Goal: Task Accomplishment & Management: Complete application form

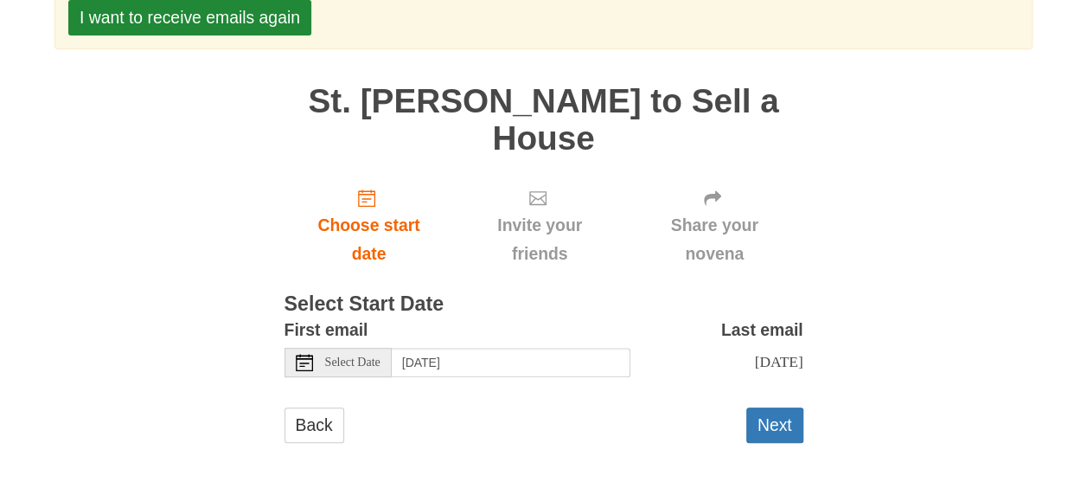
scroll to position [271, 0]
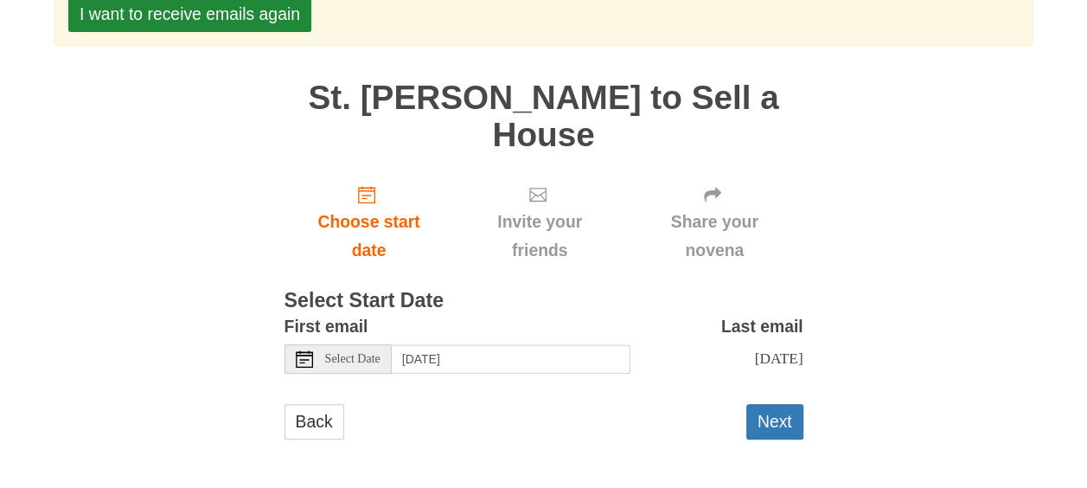
click at [309, 363] on icon at bounding box center [304, 358] width 17 height 17
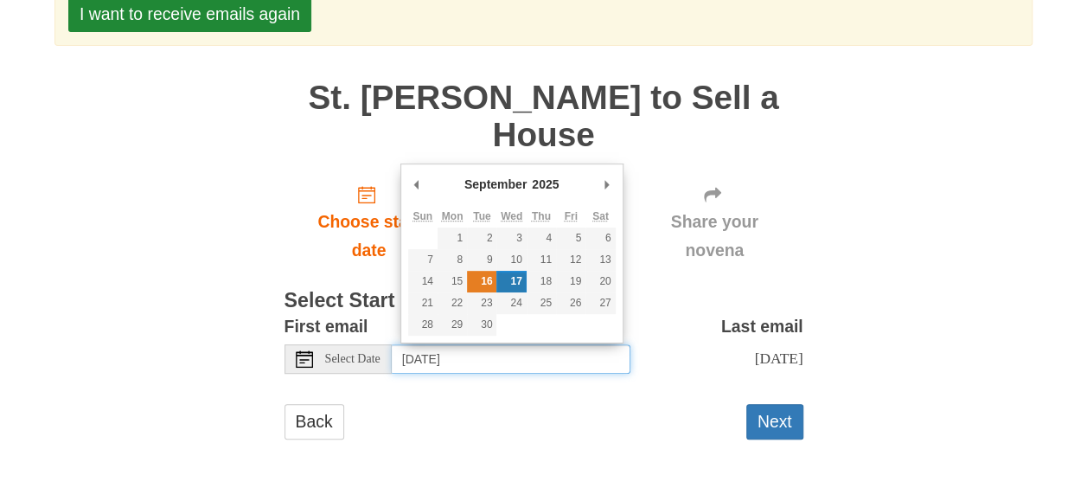
type input "[DATE]"
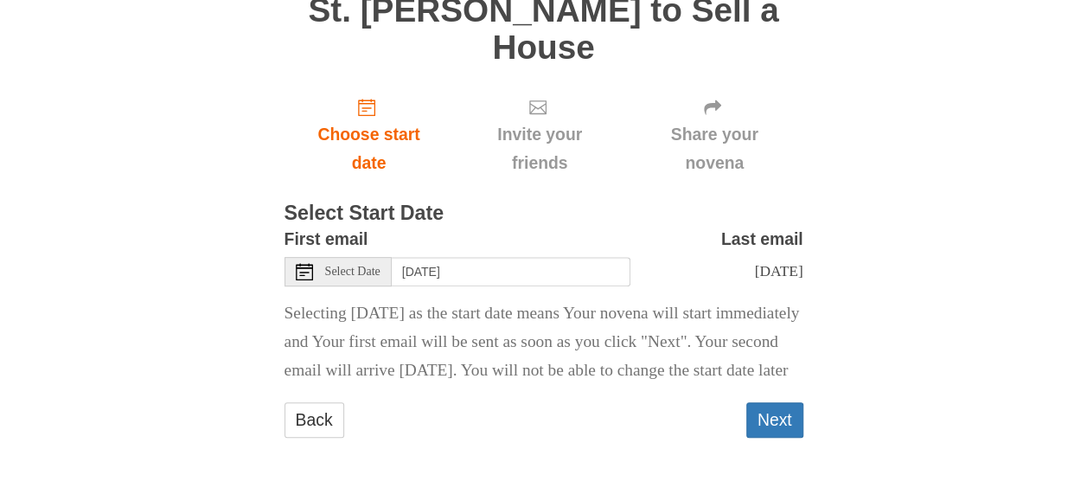
scroll to position [402, 0]
click at [775, 416] on button "Next" at bounding box center [774, 419] width 57 height 35
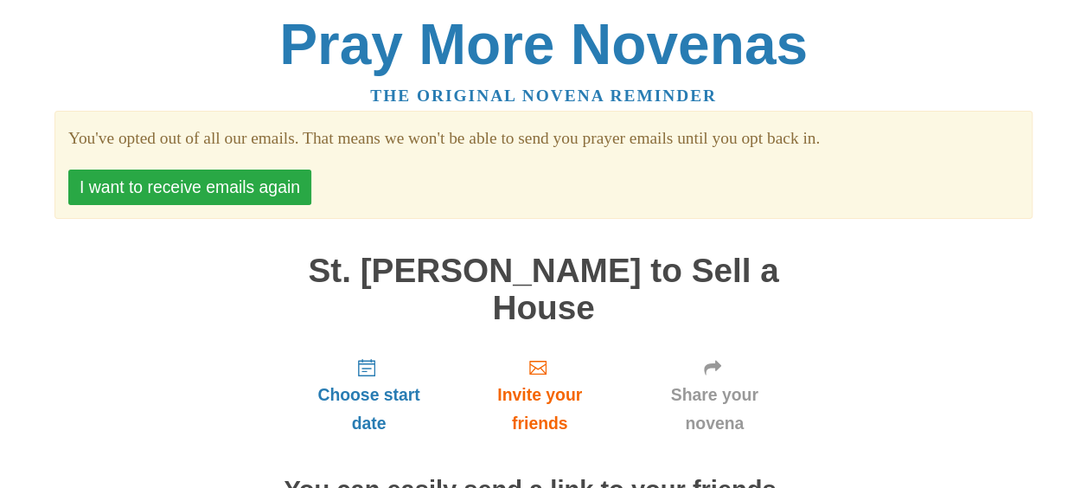
click at [182, 191] on button "I want to receive emails again" at bounding box center [189, 186] width 243 height 35
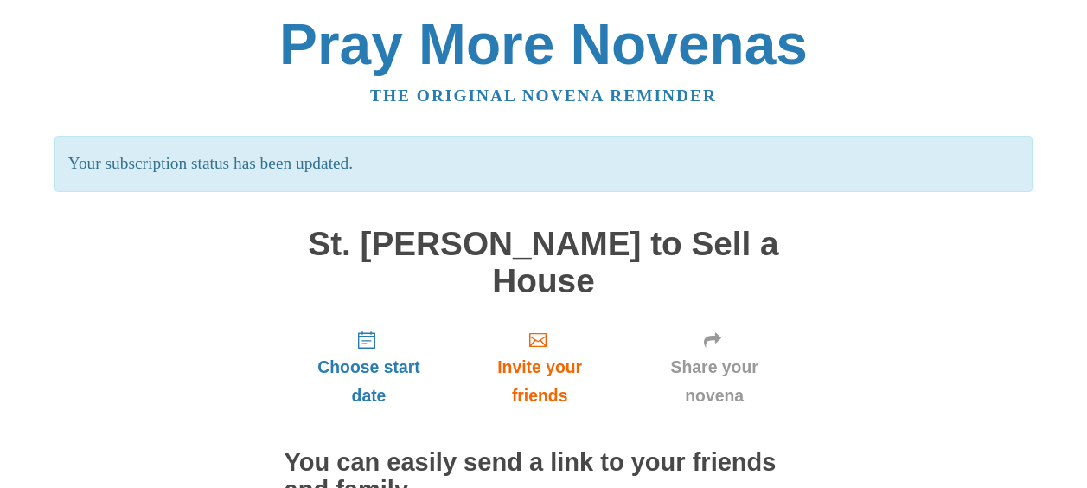
scroll to position [245, 0]
